Goal: Transaction & Acquisition: Purchase product/service

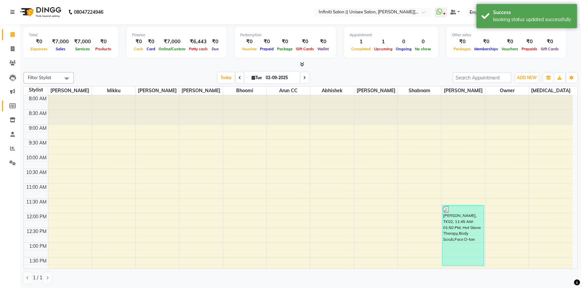
scroll to position [183, 0]
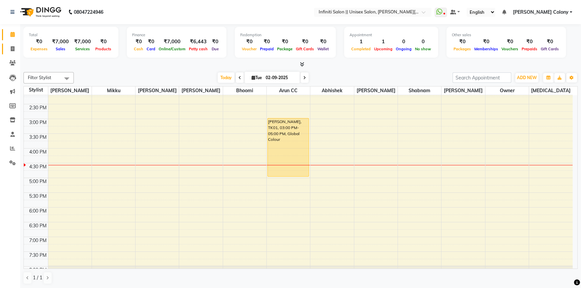
click at [5, 49] on link "Invoice" at bounding box center [10, 49] width 16 height 11
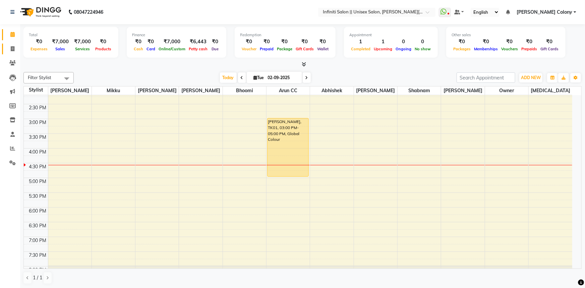
select select "8233"
select select "service"
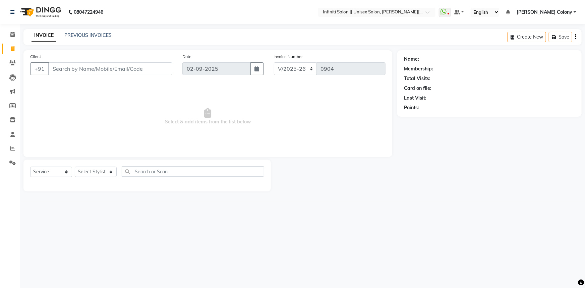
click at [96, 66] on input "Client" at bounding box center [110, 68] width 124 height 13
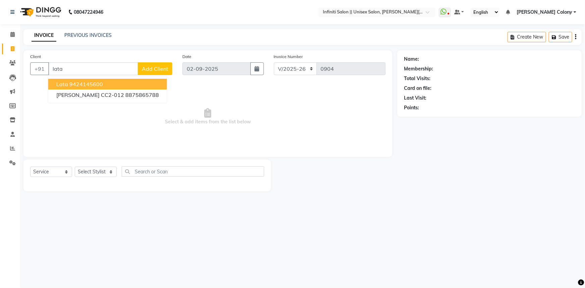
click at [98, 84] on ngb-highlight "9424145600" at bounding box center [86, 84] width 34 height 7
type input "9424145600"
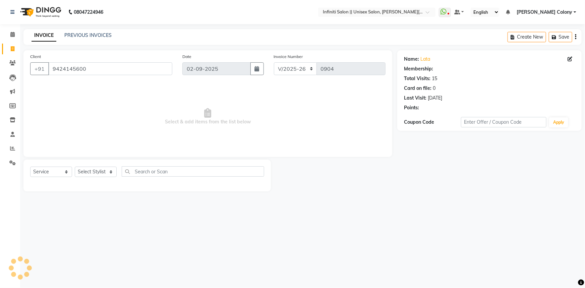
select select "2: Object"
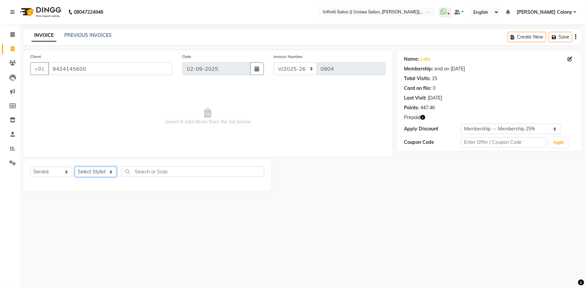
click at [94, 175] on select "Select Stylist [PERSON_NAME] [PERSON_NAME] CC Bhoomi [PERSON_NAME] [PERSON_NAME…" at bounding box center [96, 172] width 42 height 10
select select "79154"
click at [75, 167] on select "Select Stylist [PERSON_NAME] [PERSON_NAME] CC Bhoomi [PERSON_NAME] [PERSON_NAME…" at bounding box center [96, 172] width 42 height 10
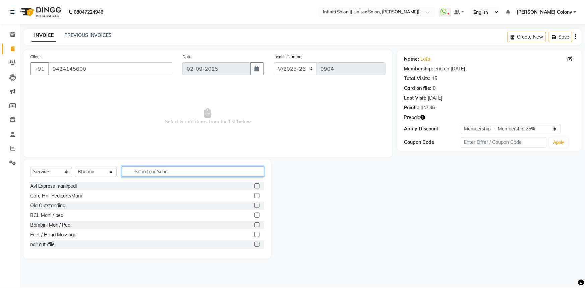
click at [154, 172] on input "text" at bounding box center [193, 171] width 143 height 10
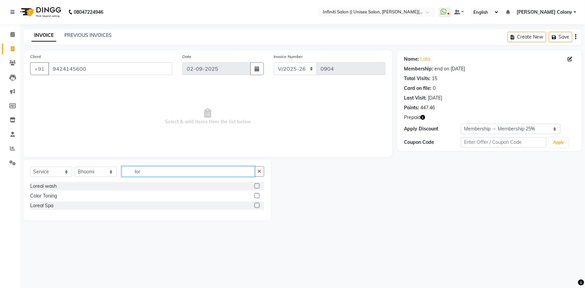
type input "lor"
click at [258, 185] on label at bounding box center [257, 185] width 5 height 5
click at [258, 185] on input "checkbox" at bounding box center [257, 186] width 4 height 4
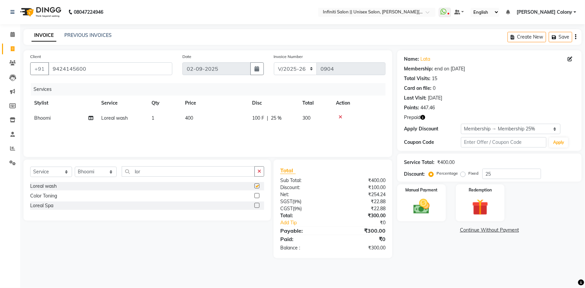
checkbox input "false"
drag, startPoint x: 145, startPoint y: 174, endPoint x: 94, endPoint y: 198, distance: 56.7
click at [94, 198] on div "Select Service Product Membership Package Voucher Prepaid Gift Card Select Styl…" at bounding box center [147, 190] width 248 height 61
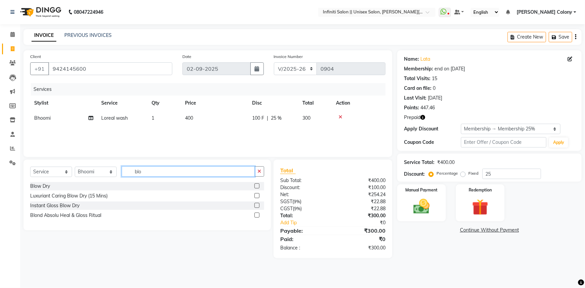
type input "blo"
click at [257, 187] on label at bounding box center [257, 185] width 5 height 5
click at [257, 187] on input "checkbox" at bounding box center [257, 186] width 4 height 4
checkbox input "false"
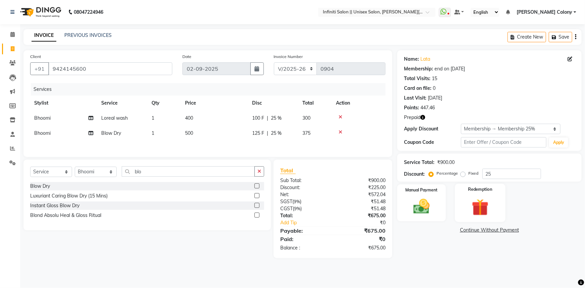
drag, startPoint x: 486, startPoint y: 197, endPoint x: 475, endPoint y: 215, distance: 21.1
click at [486, 197] on img at bounding box center [481, 207] width 28 height 21
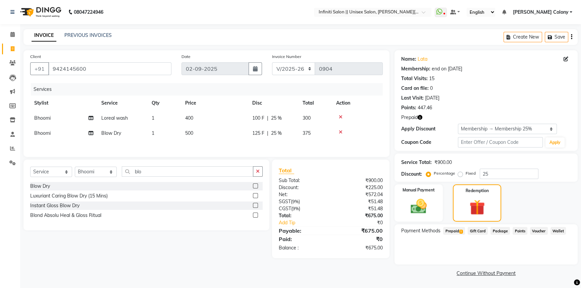
click at [457, 231] on span "Prepaid 1" at bounding box center [454, 231] width 22 height 8
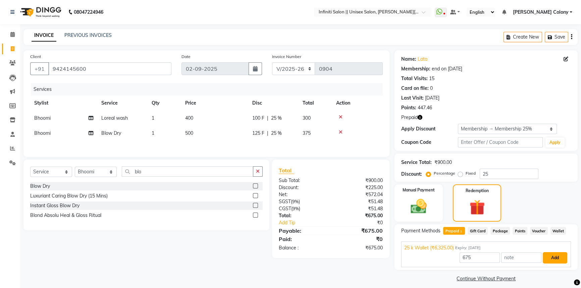
click at [557, 258] on button "Add" at bounding box center [555, 257] width 24 height 11
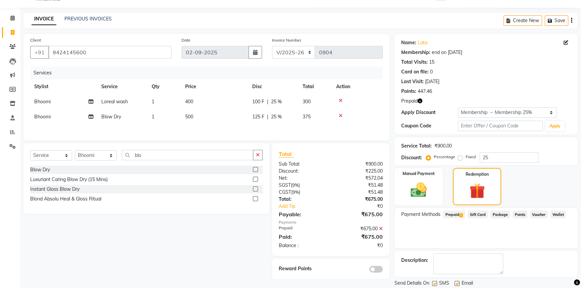
scroll to position [38, 0]
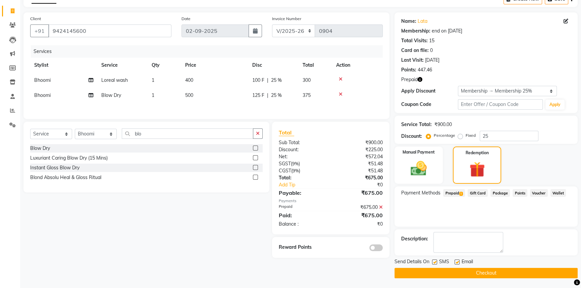
click at [475, 276] on button "Checkout" at bounding box center [485, 273] width 183 height 10
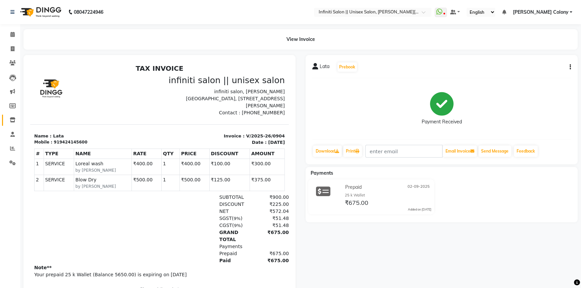
click at [6, 116] on link "Inventory" at bounding box center [10, 120] width 16 height 11
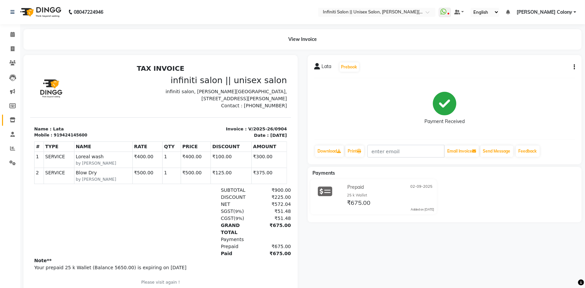
select select
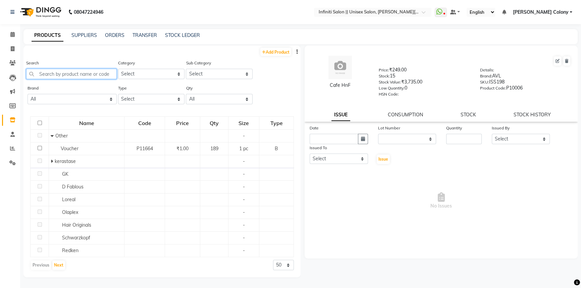
click at [64, 73] on input "text" at bounding box center [71, 74] width 91 height 10
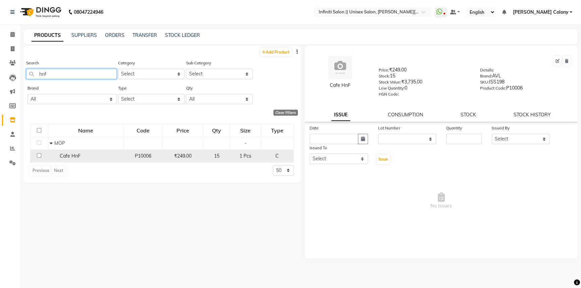
type input "hnf"
click at [71, 154] on span "Cafe HnF" at bounding box center [70, 156] width 21 height 6
select select
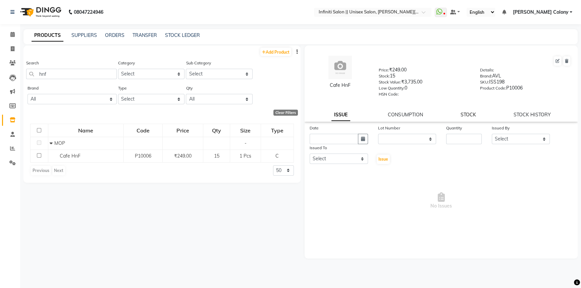
click at [463, 117] on link "STOCK" at bounding box center [467, 115] width 15 height 6
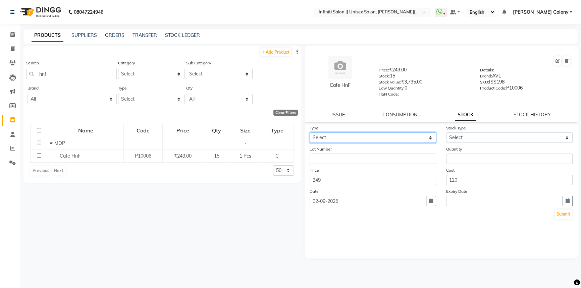
click at [322, 139] on select "Select In Out" at bounding box center [373, 137] width 126 height 10
select select "out"
click at [310, 134] on select "Select In Out" at bounding box center [373, 137] width 126 height 10
select select
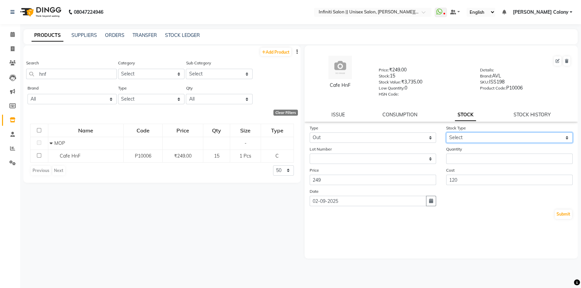
click at [461, 135] on select "Select Internal Use Damaged Expired Adjustment Return Other" at bounding box center [509, 137] width 126 height 10
select select "internal use"
click at [446, 134] on select "Select Internal Use Damaged Expired Adjustment Return Other" at bounding box center [509, 137] width 126 height 10
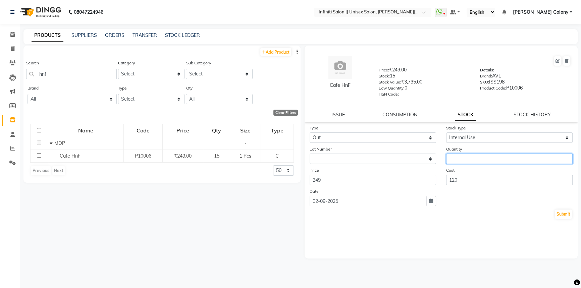
click at [460, 163] on input "number" at bounding box center [509, 159] width 126 height 10
type input "2"
click at [563, 215] on button "Submit" at bounding box center [563, 214] width 17 height 9
select select
click at [530, 117] on link "STOCK HISTORY" at bounding box center [531, 115] width 37 height 6
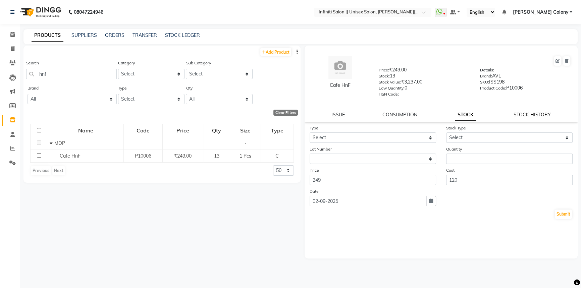
select select "all"
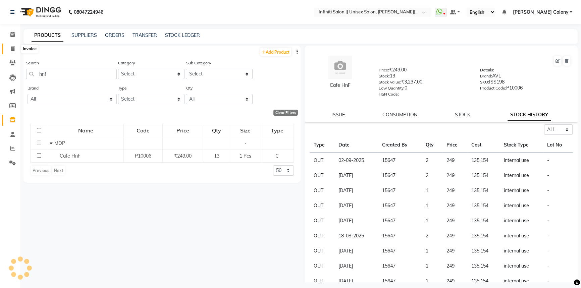
drag, startPoint x: 12, startPoint y: 47, endPoint x: 17, endPoint y: 54, distance: 8.6
click at [12, 47] on icon at bounding box center [13, 48] width 4 height 5
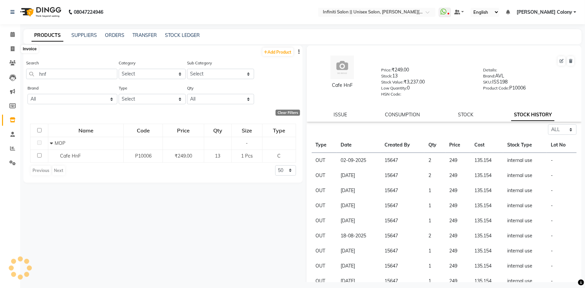
select select "8233"
select select "service"
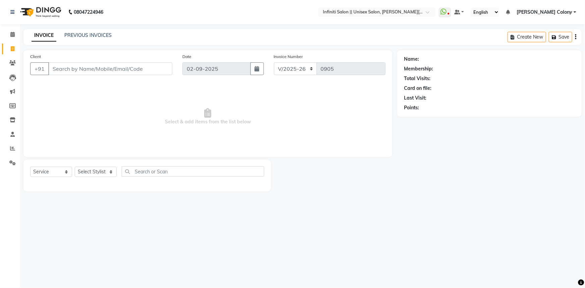
click at [111, 73] on input "Client" at bounding box center [110, 68] width 124 height 13
type input "7745982319"
click at [147, 73] on button "Add Client" at bounding box center [155, 68] width 35 height 13
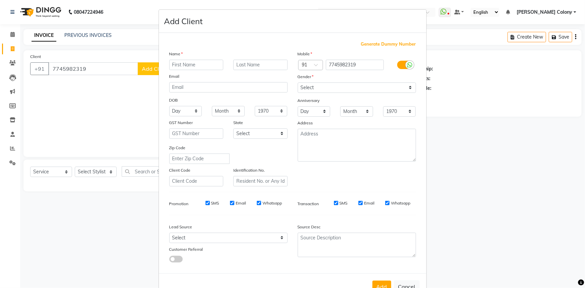
click at [199, 63] on input "text" at bounding box center [196, 65] width 54 height 10
type input "Jersy"
click at [177, 117] on div "Name Jersy Email DOB Day 01 02 03 04 05 06 07 08 09 10 11 12 13 14 15 16 17 18 …" at bounding box center [228, 118] width 128 height 136
click at [180, 112] on select "Day 01 02 03 04 05 06 07 08 09 10 11 12 13 14 15 16 17 18 19 20 21 22 23 24 25 …" at bounding box center [185, 111] width 33 height 10
select select "31"
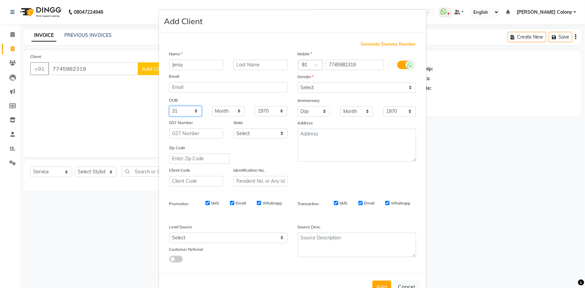
click at [181, 111] on select "Day 01 02 03 04 05 06 07 08 09 10 11 12 13 14 15 16 17 18 19 20 21 22 23 24 25 …" at bounding box center [185, 111] width 33 height 10
drag, startPoint x: 221, startPoint y: 110, endPoint x: 222, endPoint y: 114, distance: 3.5
click at [222, 110] on select "Month January February March April May June July August September October Novem…" at bounding box center [228, 111] width 33 height 10
select select "10"
click at [212, 106] on select "Month January February March April May June July August September October Novem…" at bounding box center [228, 111] width 33 height 10
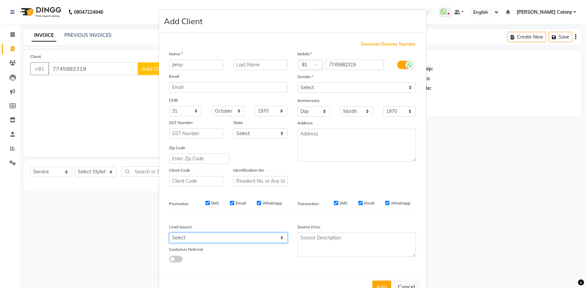
click at [226, 236] on select "Select Walk-in Referral Internet Friend Word of Mouth Advertisement Facebook Ju…" at bounding box center [228, 238] width 118 height 10
select select "54383"
click at [169, 234] on select "Select Walk-in Referral Internet Friend Word of Mouth Advertisement Facebook Ju…" at bounding box center [228, 238] width 118 height 10
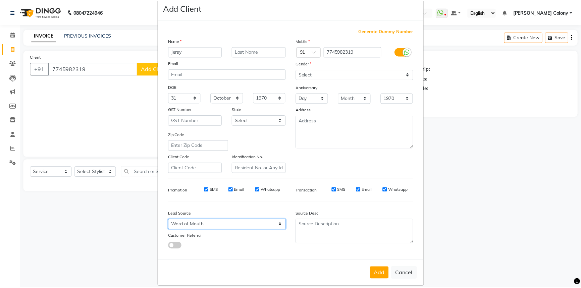
scroll to position [23, 0]
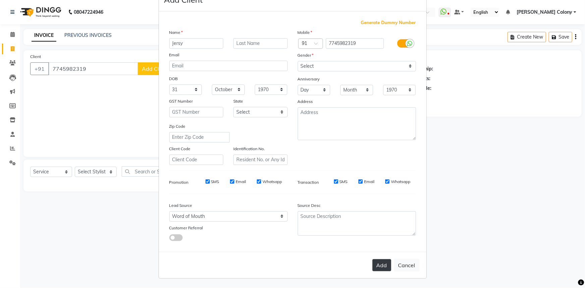
click at [381, 268] on button "Add" at bounding box center [382, 265] width 19 height 12
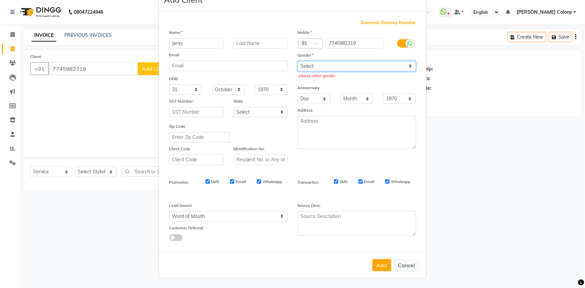
click at [309, 66] on select "Select [DEMOGRAPHIC_DATA] [DEMOGRAPHIC_DATA] Other Prefer Not To Say" at bounding box center [357, 66] width 118 height 10
select select "[DEMOGRAPHIC_DATA]"
click at [298, 61] on select "Select [DEMOGRAPHIC_DATA] [DEMOGRAPHIC_DATA] Other Prefer Not To Say" at bounding box center [357, 66] width 118 height 10
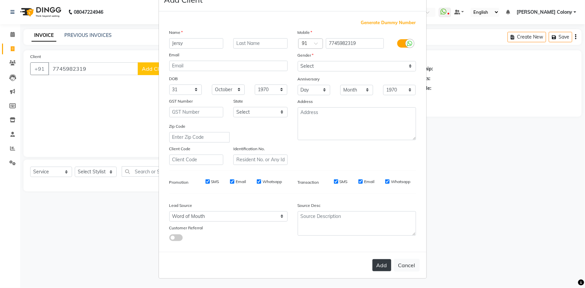
click at [382, 265] on button "Add" at bounding box center [382, 265] width 19 height 12
select select
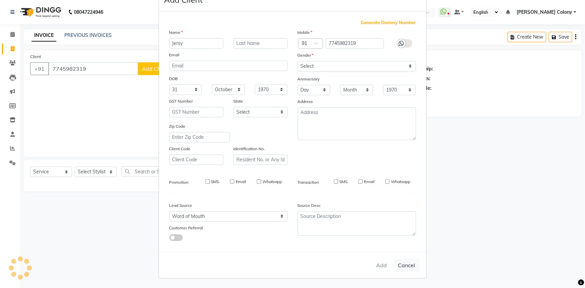
select select
checkbox input "false"
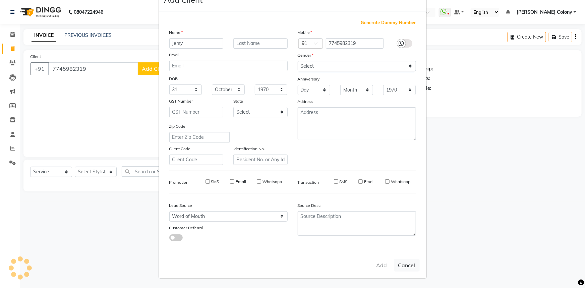
checkbox input "false"
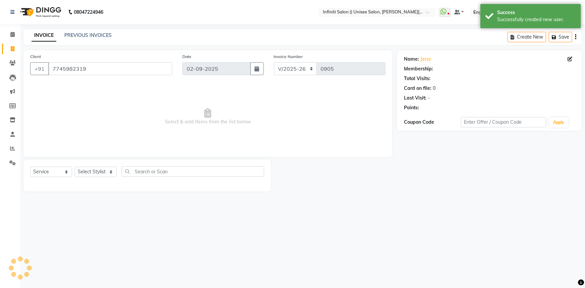
select select "1: Object"
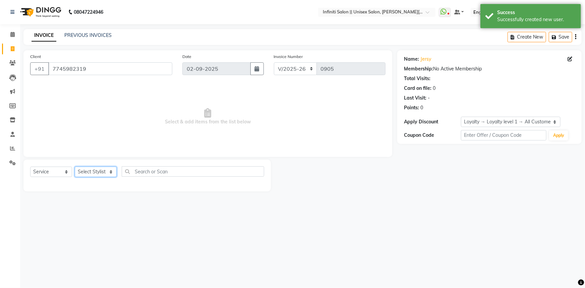
click at [94, 176] on select "Select Stylist [PERSON_NAME] [PERSON_NAME] CC Bhoomi [PERSON_NAME] [PERSON_NAME…" at bounding box center [96, 172] width 42 height 10
select select "80275"
click at [75, 167] on select "Select Stylist [PERSON_NAME] [PERSON_NAME] CC Bhoomi [PERSON_NAME] [PERSON_NAME…" at bounding box center [96, 172] width 42 height 10
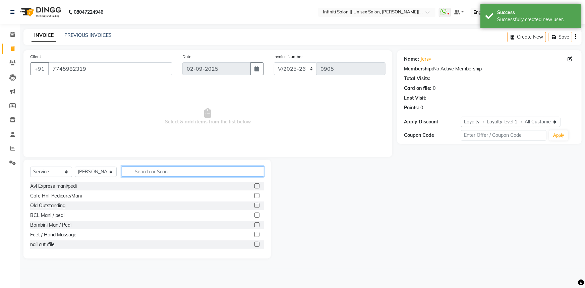
click at [147, 174] on input "text" at bounding box center [193, 171] width 143 height 10
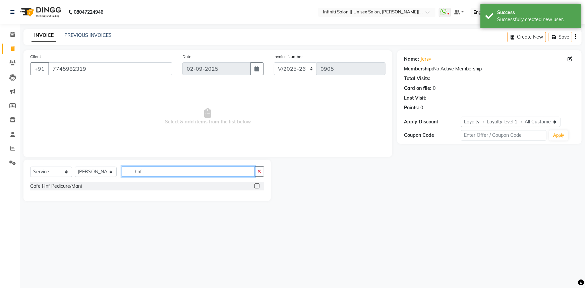
type input "hnf"
click at [256, 186] on label at bounding box center [257, 185] width 5 height 5
click at [256, 186] on input "checkbox" at bounding box center [257, 186] width 4 height 4
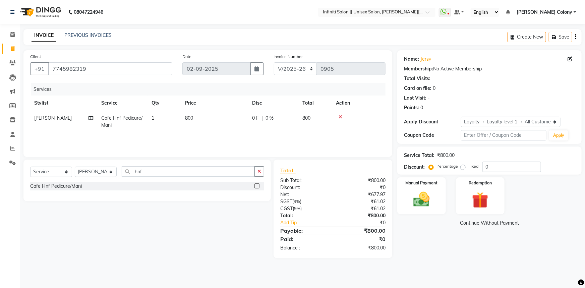
click at [258, 186] on label at bounding box center [257, 185] width 5 height 5
click at [258, 186] on input "checkbox" at bounding box center [257, 186] width 4 height 4
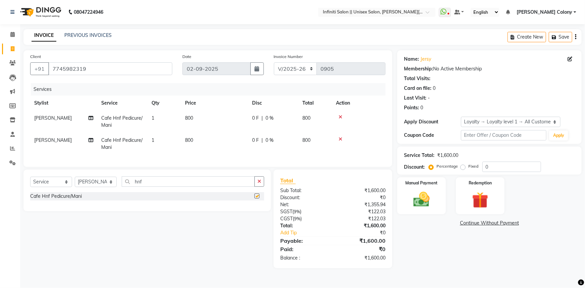
checkbox input "false"
click at [38, 142] on span "[PERSON_NAME]" at bounding box center [53, 140] width 38 height 6
select select "80275"
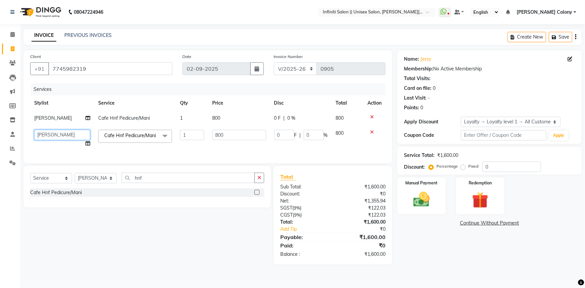
click at [69, 138] on select "Abhishek [PERSON_NAME] [PERSON_NAME] CC Bhoomi [PERSON_NAME] [PERSON_NAME] Mikk…" at bounding box center [62, 135] width 56 height 10
select select "79161"
click at [216, 123] on td "800" at bounding box center [239, 118] width 62 height 15
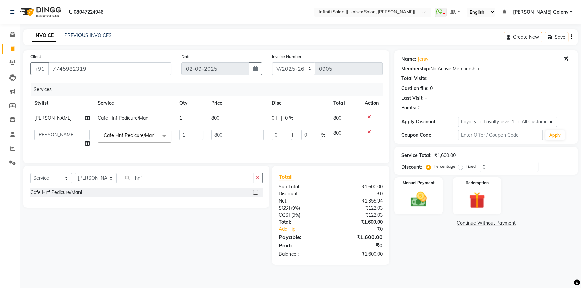
select select "80275"
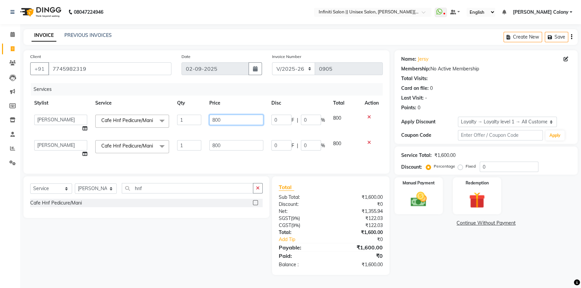
drag, startPoint x: 233, startPoint y: 122, endPoint x: 167, endPoint y: 132, distance: 67.2
click at [167, 132] on tr "Abhishek [PERSON_NAME] [PERSON_NAME] CC Bhoomi [PERSON_NAME] [PERSON_NAME] Mikk…" at bounding box center [206, 123] width 352 height 25
type input "1000"
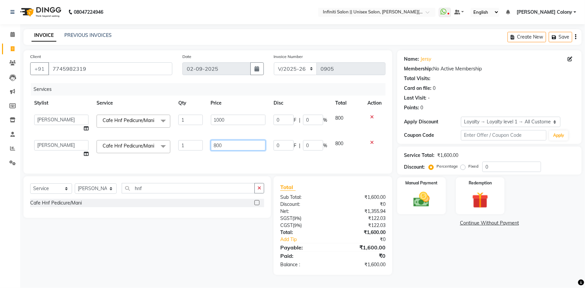
click at [221, 149] on td "800" at bounding box center [238, 148] width 63 height 25
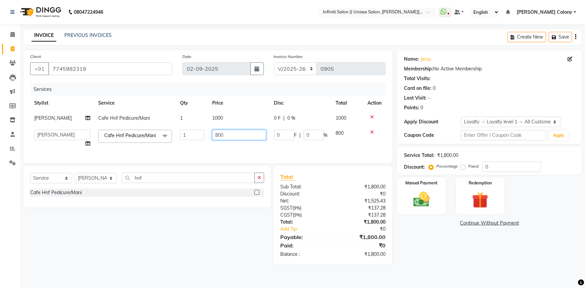
drag, startPoint x: 226, startPoint y: 134, endPoint x: 121, endPoint y: 145, distance: 106.2
click at [121, 145] on tr "Abhishek [PERSON_NAME] [PERSON_NAME] CC Bhoomi [PERSON_NAME] [PERSON_NAME] Mikk…" at bounding box center [207, 138] width 355 height 25
type input "1000"
click at [195, 145] on tr "Abhishek [PERSON_NAME] [PERSON_NAME] CC Bhoomi [PERSON_NAME] [PERSON_NAME] Mikk…" at bounding box center [207, 138] width 355 height 25
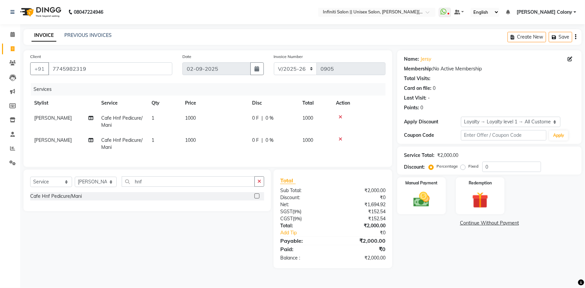
click at [187, 117] on span "1000" at bounding box center [190, 118] width 11 height 6
select select "80275"
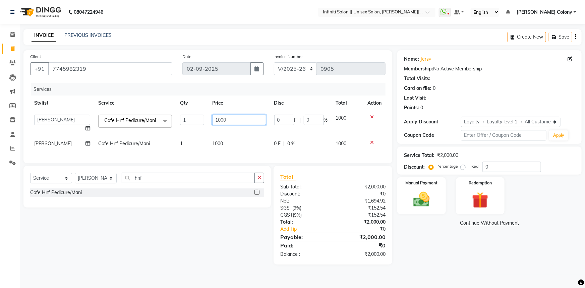
drag, startPoint x: 219, startPoint y: 119, endPoint x: 217, endPoint y: 122, distance: 3.8
click at [217, 122] on input "1000" at bounding box center [239, 120] width 54 height 10
type input "1100"
click at [221, 146] on td "1000" at bounding box center [239, 143] width 62 height 15
select select "79161"
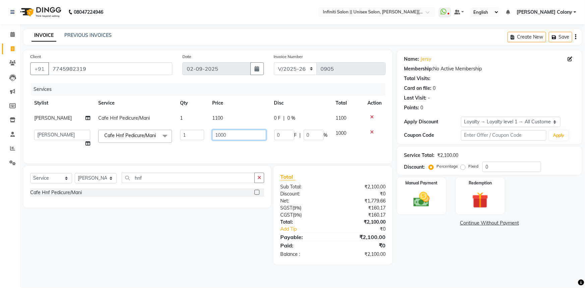
click at [219, 135] on input "1000" at bounding box center [239, 135] width 54 height 10
click at [218, 136] on input "1000" at bounding box center [239, 135] width 54 height 10
click at [233, 137] on input "1000" at bounding box center [239, 135] width 54 height 10
click at [217, 139] on input "1000" at bounding box center [239, 135] width 54 height 10
type input "1100"
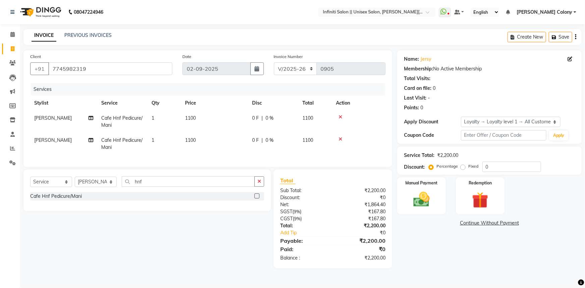
drag, startPoint x: 272, startPoint y: 151, endPoint x: 333, endPoint y: 176, distance: 66.1
click at [274, 152] on div "Services Stylist Service Qty Price Disc Total Action [PERSON_NAME] Cafe Hnf Ped…" at bounding box center [207, 121] width 355 height 77
click at [469, 168] on label "Fixed" at bounding box center [474, 166] width 10 height 6
click at [462, 168] on input "Fixed" at bounding box center [464, 166] width 5 height 5
radio input "true"
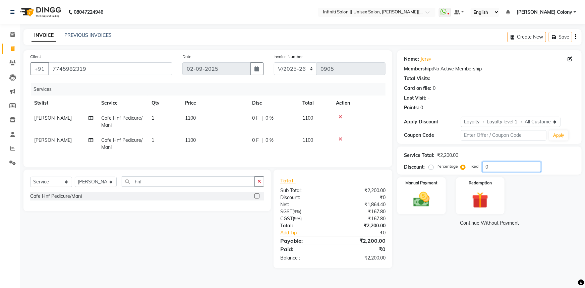
click at [490, 171] on input "0" at bounding box center [512, 167] width 59 height 10
type input "0200"
click at [381, 131] on td at bounding box center [359, 122] width 54 height 22
click at [428, 204] on img at bounding box center [422, 199] width 28 height 19
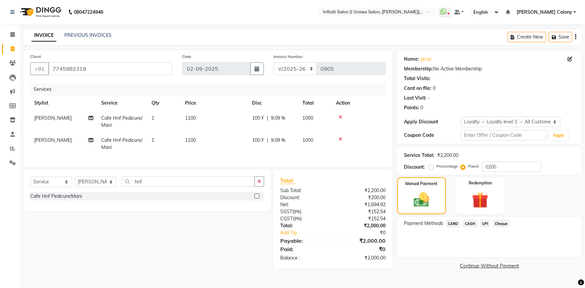
click at [486, 222] on span "UPI" at bounding box center [485, 224] width 10 height 8
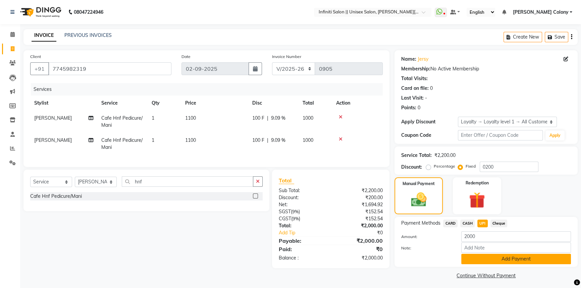
click at [496, 262] on button "Add Payment" at bounding box center [516, 259] width 110 height 10
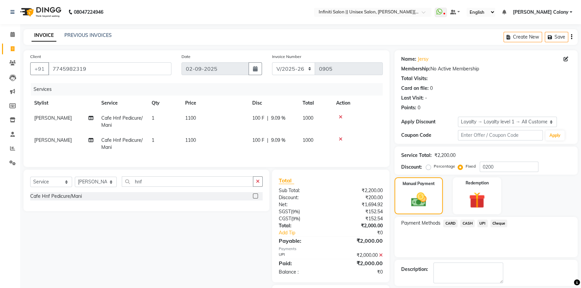
scroll to position [43, 0]
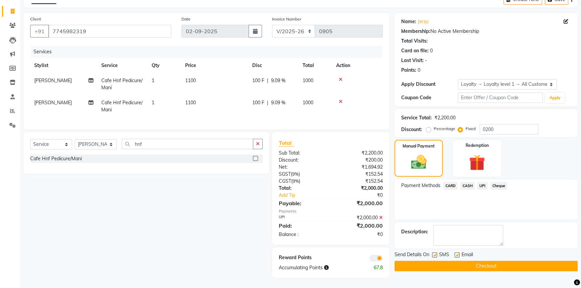
click at [485, 263] on button "Checkout" at bounding box center [485, 266] width 183 height 10
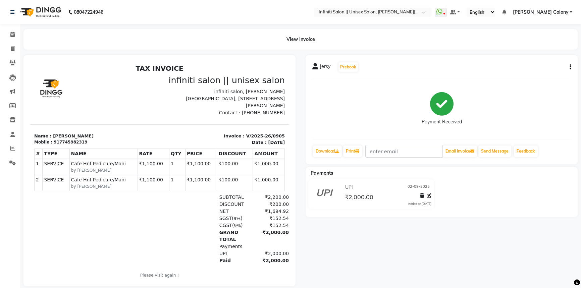
click at [569, 67] on icon "button" at bounding box center [569, 67] width 1 height 0
click at [340, 69] on button "Prebook" at bounding box center [347, 66] width 19 height 9
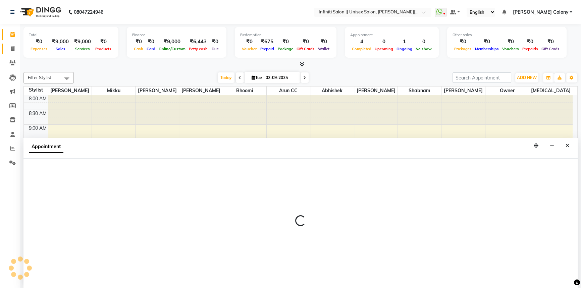
select select "80275"
select select "540"
select select "tentative"
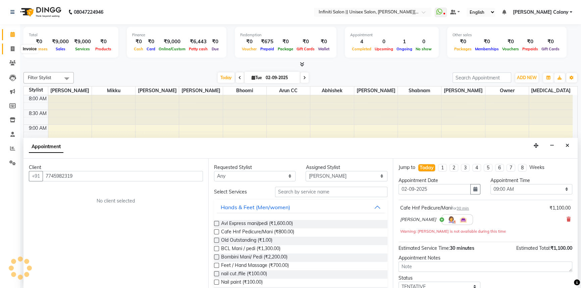
scroll to position [208, 0]
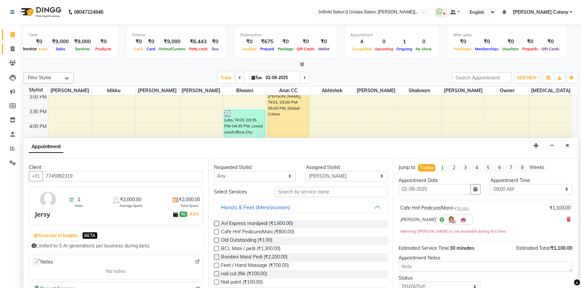
click at [13, 50] on icon at bounding box center [13, 48] width 4 height 5
select select "service"
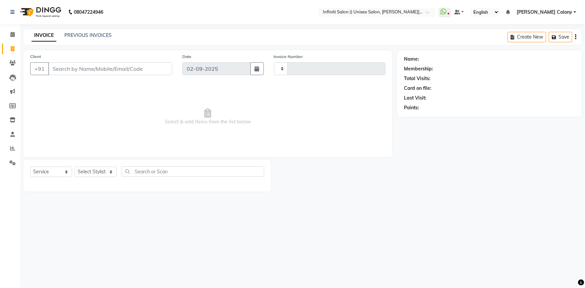
type input "0906"
select select "8233"
click at [82, 72] on input "Client" at bounding box center [110, 68] width 124 height 13
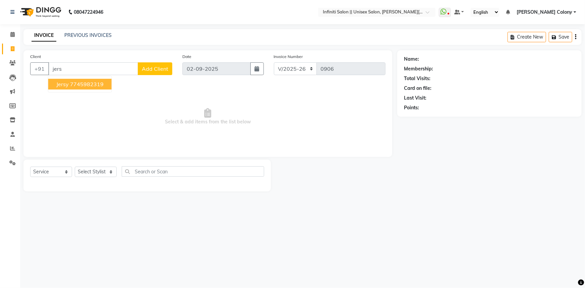
click at [72, 83] on ngb-highlight "7745982319" at bounding box center [87, 84] width 34 height 7
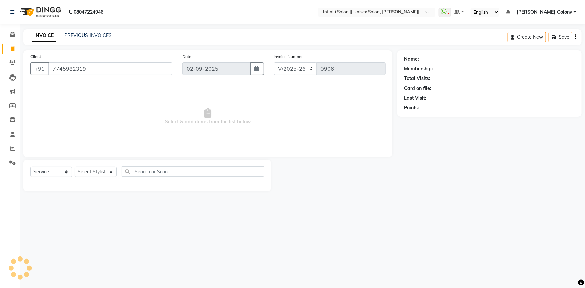
type input "7745982319"
select select "1: Object"
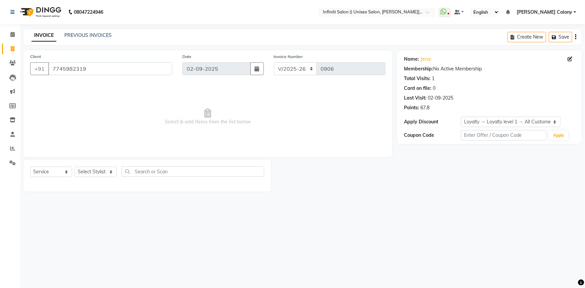
click at [567, 57] on div "Name: [PERSON_NAME] Edit" at bounding box center [489, 59] width 171 height 7
click at [569, 59] on icon at bounding box center [570, 59] width 5 height 5
select select "[DEMOGRAPHIC_DATA]"
select select "54383"
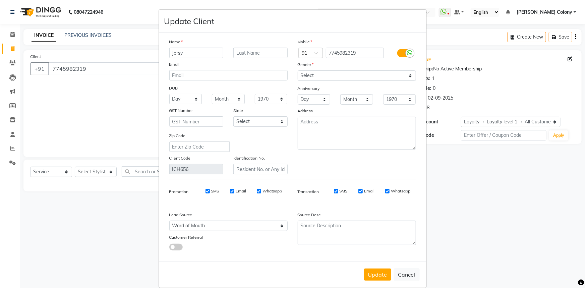
drag, startPoint x: 193, startPoint y: 55, endPoint x: 160, endPoint y: 64, distance: 34.8
click at [160, 64] on div "Name Jersy Email DOB Day 01 02 03 04 05 06 07 08 09 10 11 12 13 14 15 16 17 18 …" at bounding box center [293, 147] width 268 height 228
type input "jelsa"
click at [372, 276] on button "Update" at bounding box center [377, 275] width 27 height 12
select select
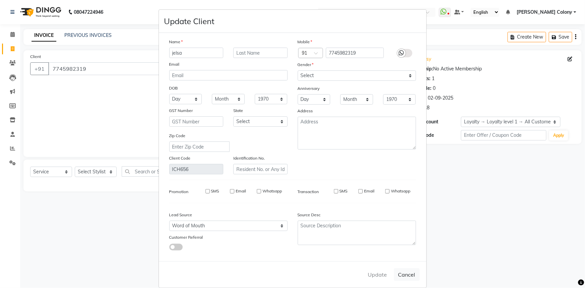
select select
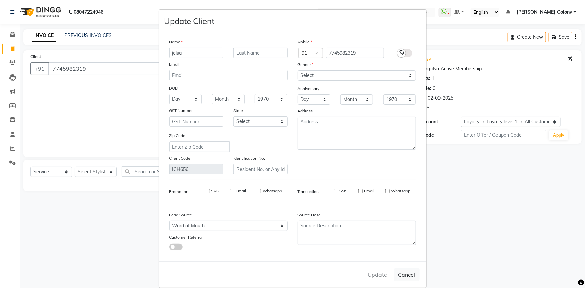
select select
checkbox input "false"
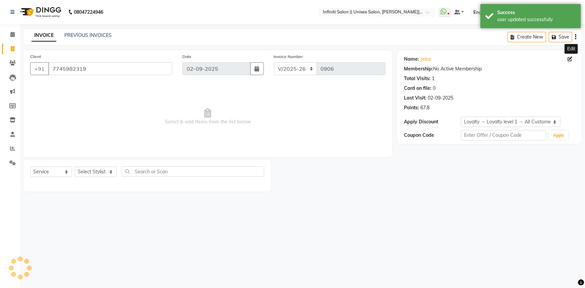
select select "1: Object"
